Goal: Task Accomplishment & Management: Manage account settings

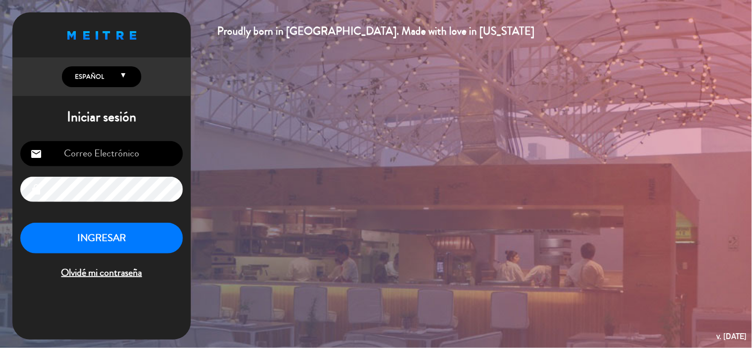
type input "[EMAIL_ADDRESS][DOMAIN_NAME]"
click at [90, 236] on button "INGRESAR" at bounding box center [101, 238] width 163 height 31
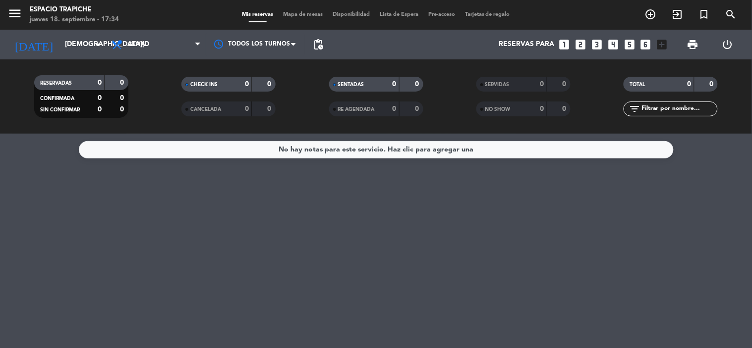
click at [285, 149] on div "No hay notas para este servicio. Haz clic para agregar una" at bounding box center [375, 149] width 195 height 11
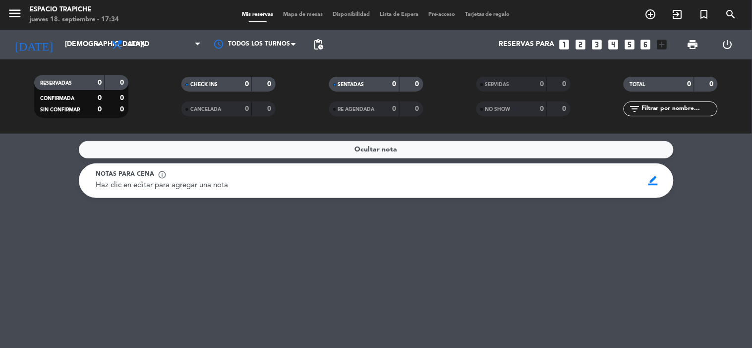
click at [275, 145] on div "Ocultar nota" at bounding box center [376, 149] width 595 height 17
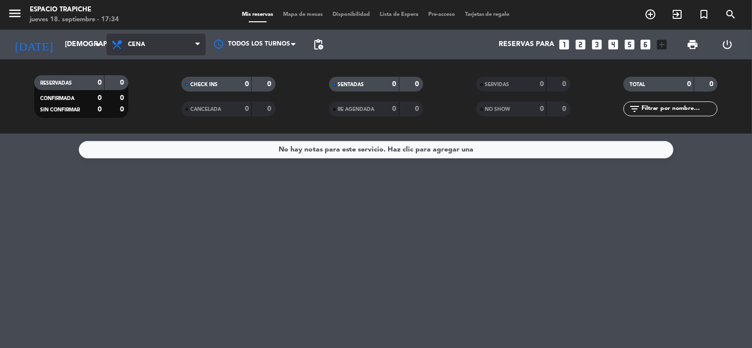
click at [149, 42] on span "Cena" at bounding box center [156, 45] width 99 height 22
click at [152, 83] on div "menu Espacio Trapiche [DATE] 18. septiembre - 17:34 Mis reservas Mapa de mesas …" at bounding box center [376, 67] width 752 height 134
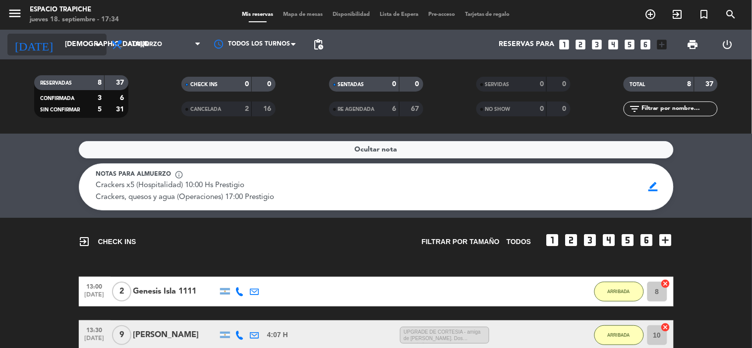
click at [91, 42] on input "[DEMOGRAPHIC_DATA][DATE]" at bounding box center [107, 45] width 94 height 18
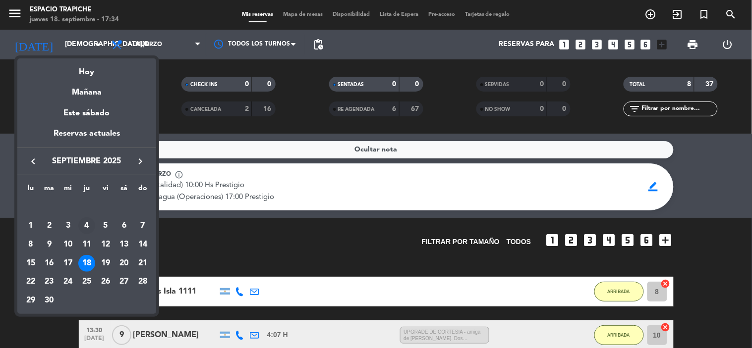
click at [85, 225] on div "4" at bounding box center [86, 226] width 17 height 17
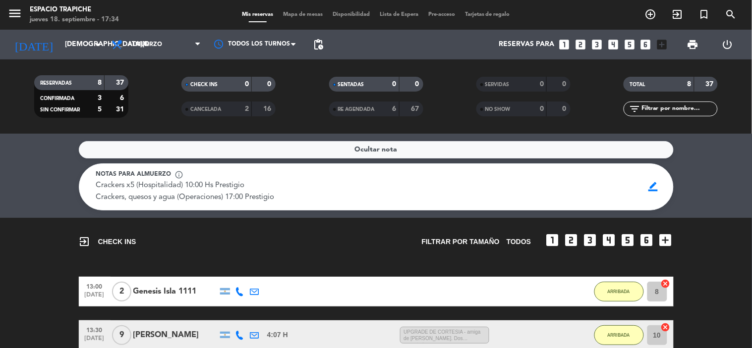
type input "jue. 4 sep."
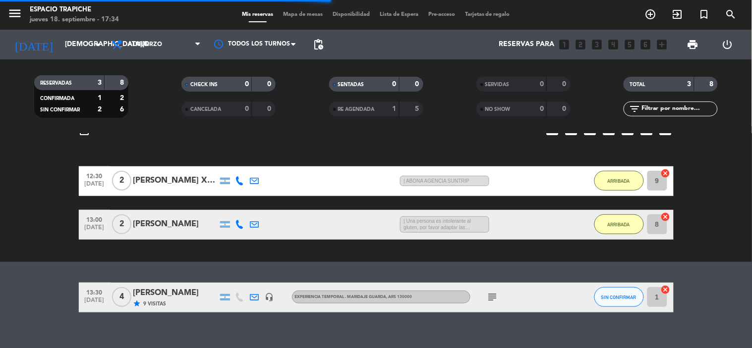
scroll to position [149, 0]
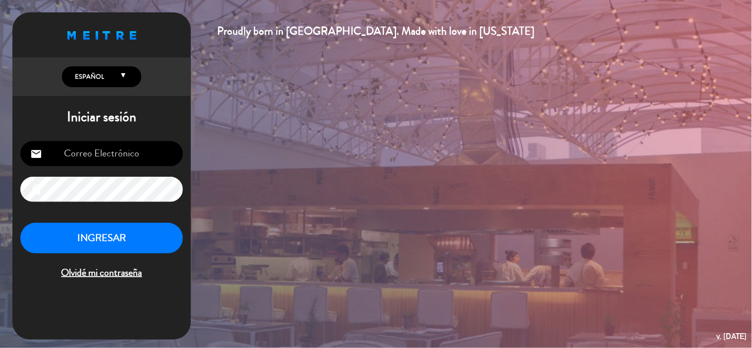
type input "[EMAIL_ADDRESS][DOMAIN_NAME]"
click at [87, 237] on button "INGRESAR" at bounding box center [101, 238] width 163 height 31
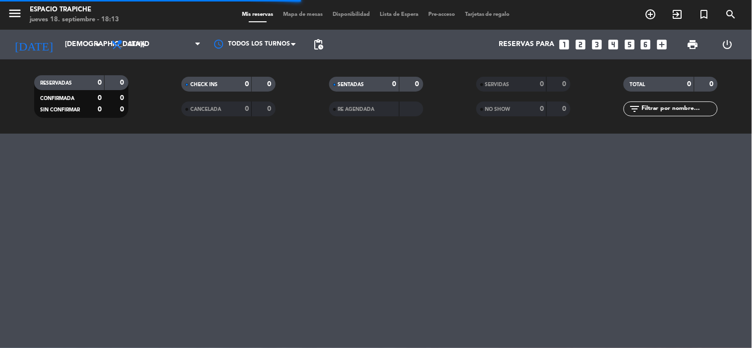
click at [653, 242] on div "menu Espacio Trapiche [DATE] 18. septiembre - 18:13 Mis reservas Mapa de mesas …" at bounding box center [376, 174] width 752 height 348
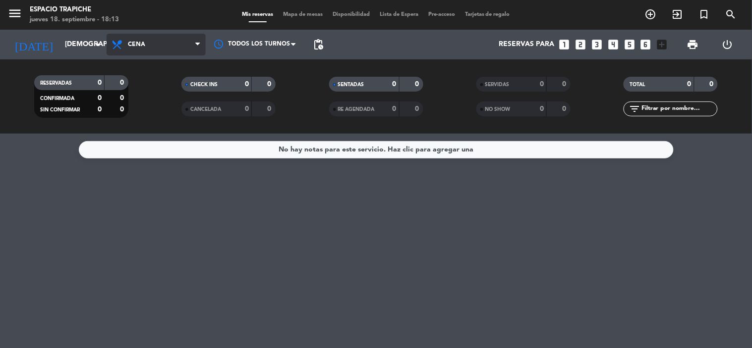
click at [142, 44] on span "Cena" at bounding box center [136, 44] width 17 height 7
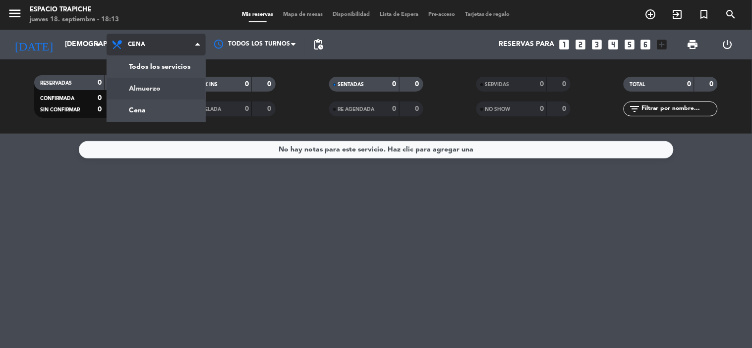
click at [144, 81] on div "menu Espacio Trapiche [DATE] 18. septiembre - 18:13 Mis reservas Mapa de mesas …" at bounding box center [376, 67] width 752 height 134
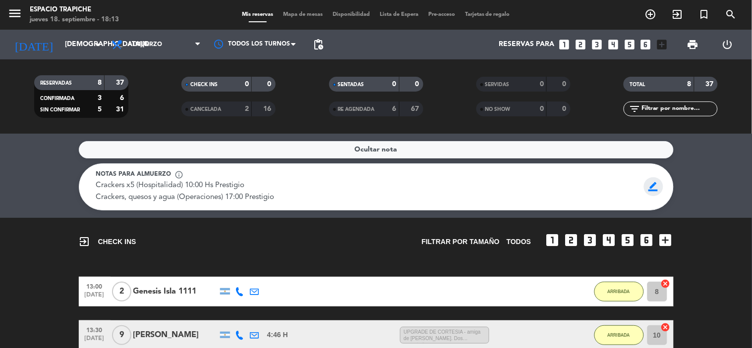
click at [656, 186] on span "border_color" at bounding box center [653, 186] width 19 height 19
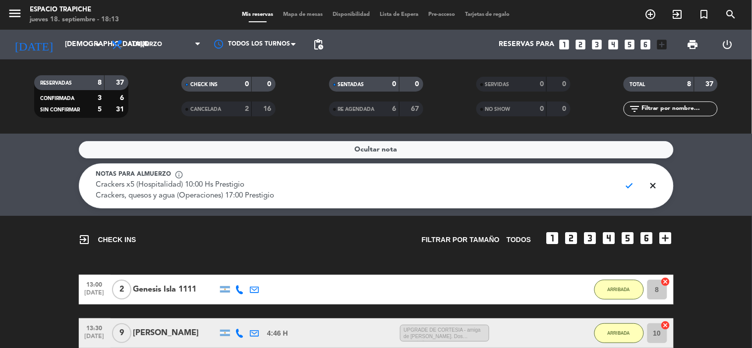
drag, startPoint x: 160, startPoint y: 199, endPoint x: 176, endPoint y: 201, distance: 16.5
click at [176, 201] on textarea "Crackers x5 (Hospitalidad) 10:00 Hs Prestigio Crackers, quesos y agua (Operacio…" at bounding box center [354, 191] width 517 height 22
type textarea "Crackers x5 (Hospitalidad) 10:00 Hs Prestigio Crackers, quesos (Operaciones) 17…"
click at [624, 184] on span "check" at bounding box center [629, 185] width 19 height 19
